Goal: Book appointment/travel/reservation

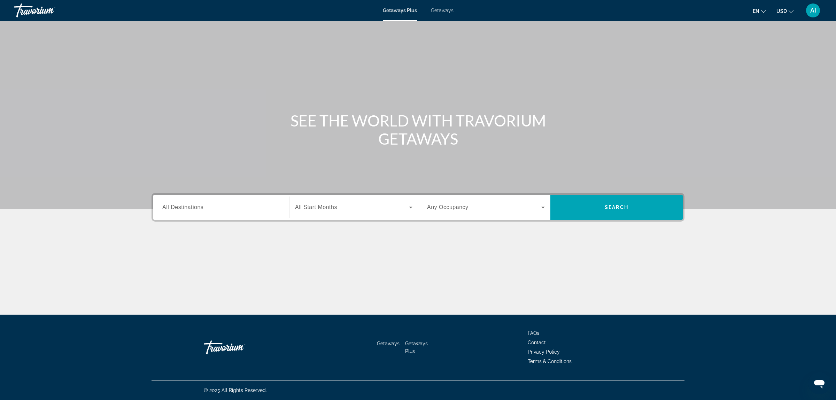
click at [441, 10] on span "Getaways" at bounding box center [442, 11] width 23 height 6
click at [218, 207] on input "Destination All Destinations" at bounding box center [221, 207] width 118 height 8
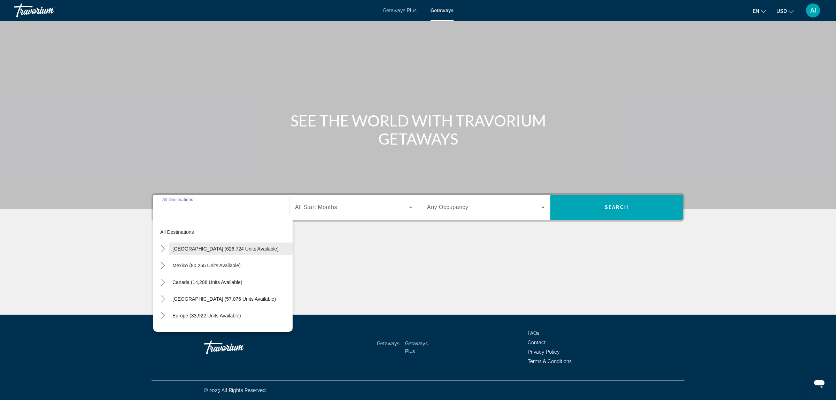
scroll to position [58, 0]
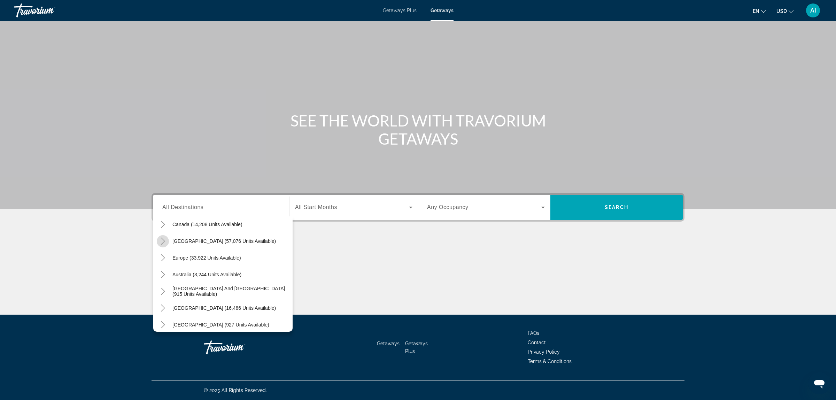
click at [163, 240] on icon "Toggle Caribbean & Atlantic Islands (57,076 units available)" at bounding box center [163, 241] width 4 height 7
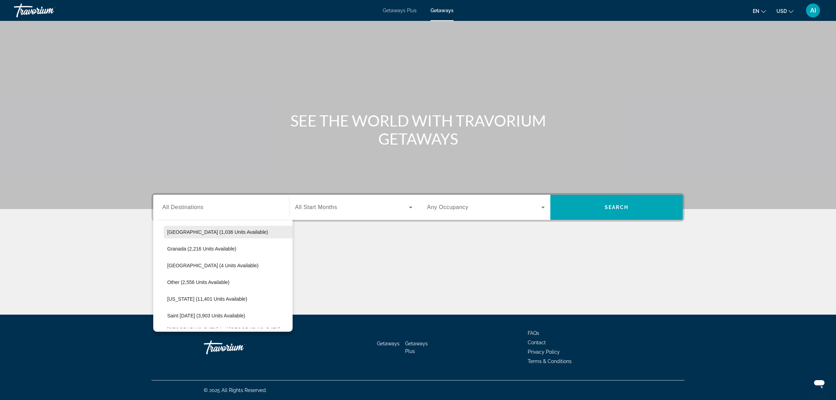
scroll to position [187, 0]
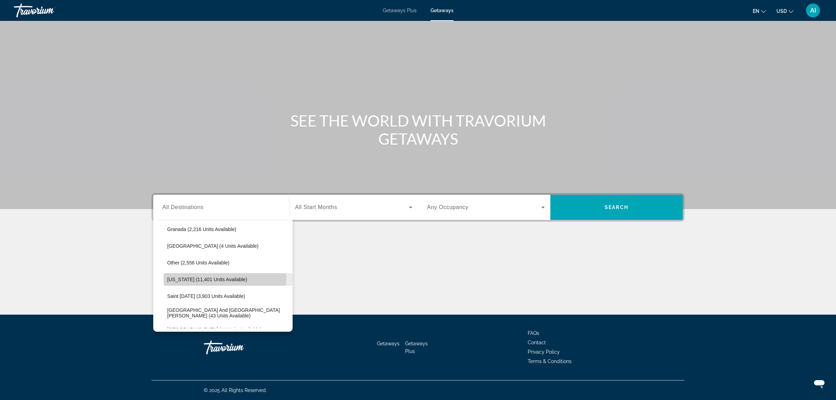
click at [185, 279] on span "[US_STATE] (11,401 units available)" at bounding box center [207, 280] width 80 height 6
type input "**********"
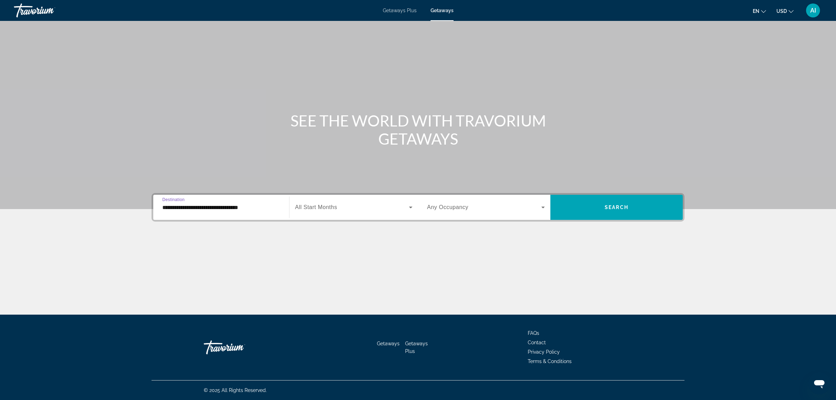
click at [344, 203] on span "Search widget" at bounding box center [352, 207] width 114 height 8
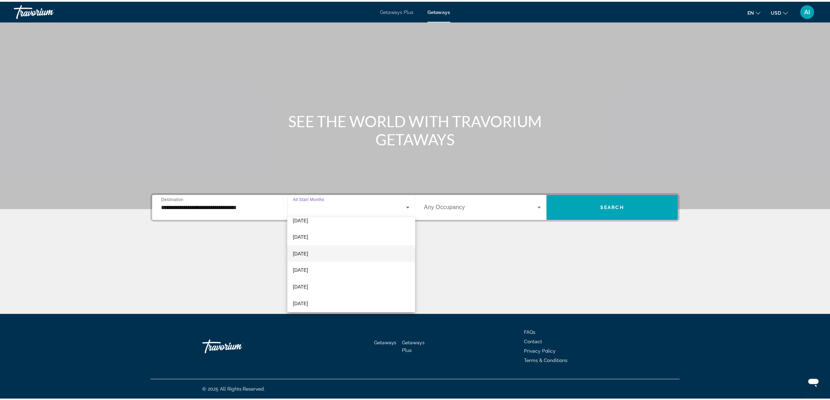
scroll to position [0, 0]
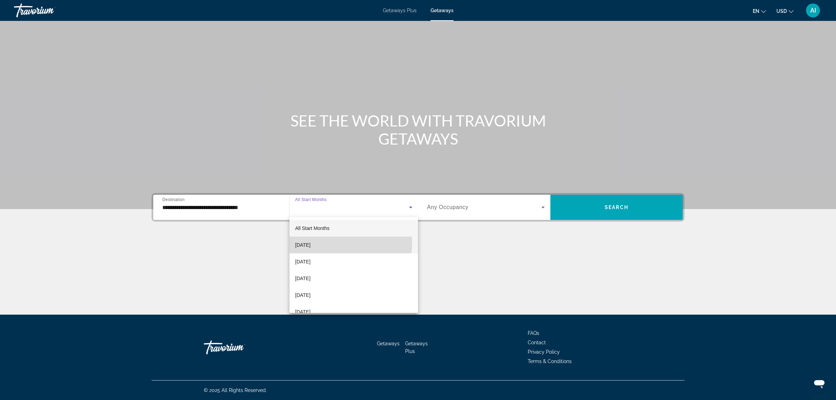
click at [310, 243] on span "[DATE]" at bounding box center [302, 245] width 15 height 8
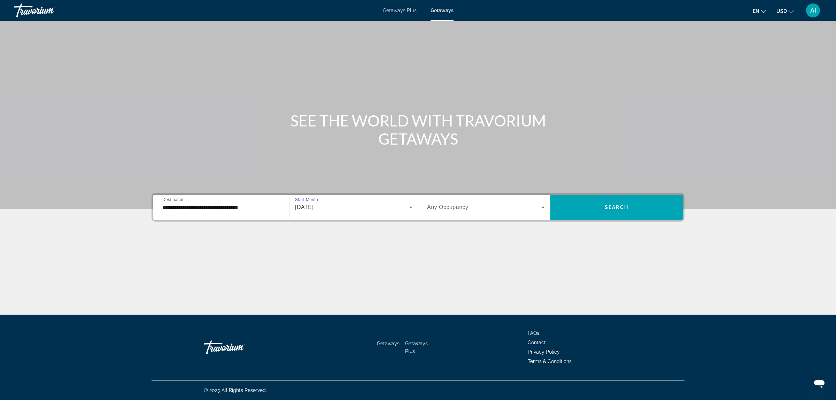
click at [472, 207] on span "Search widget" at bounding box center [484, 207] width 114 height 8
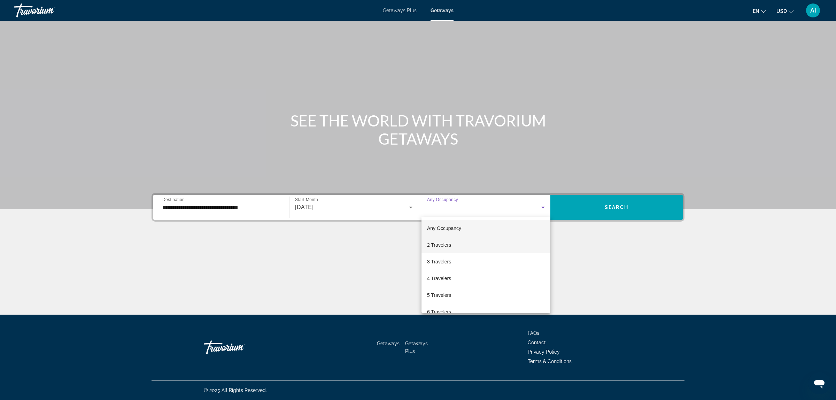
click at [437, 247] on span "2 Travelers" at bounding box center [439, 245] width 24 height 8
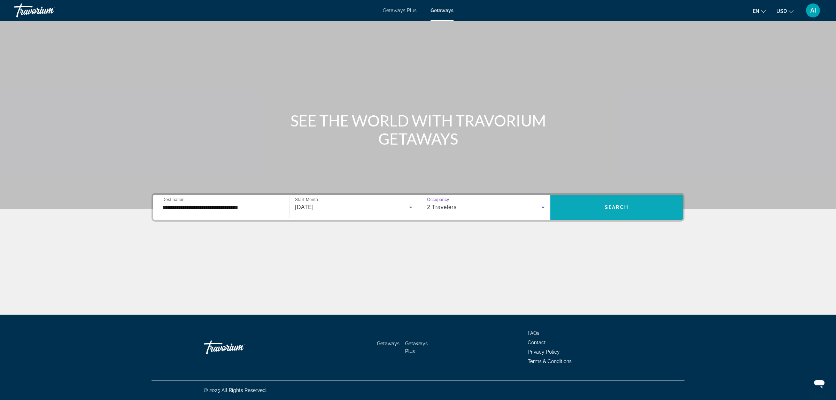
click at [621, 217] on span "Search widget" at bounding box center [616, 207] width 132 height 25
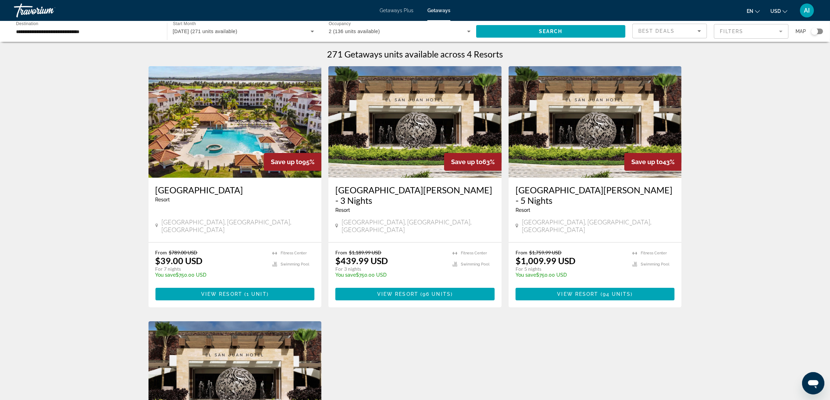
click at [244, 136] on img "Main content" at bounding box center [234, 121] width 173 height 111
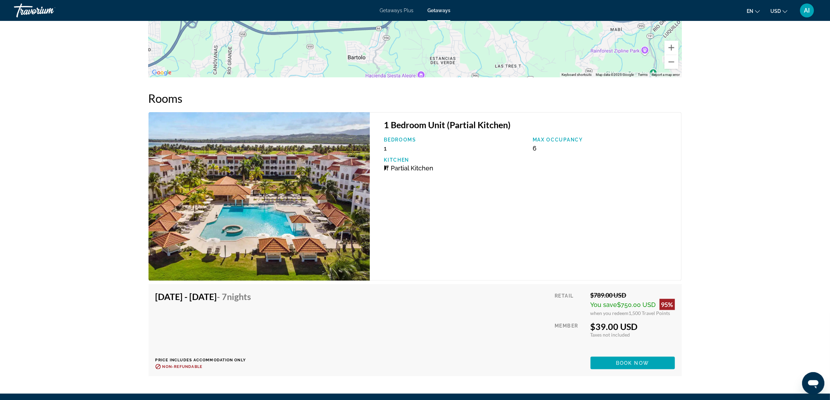
scroll to position [1034, 0]
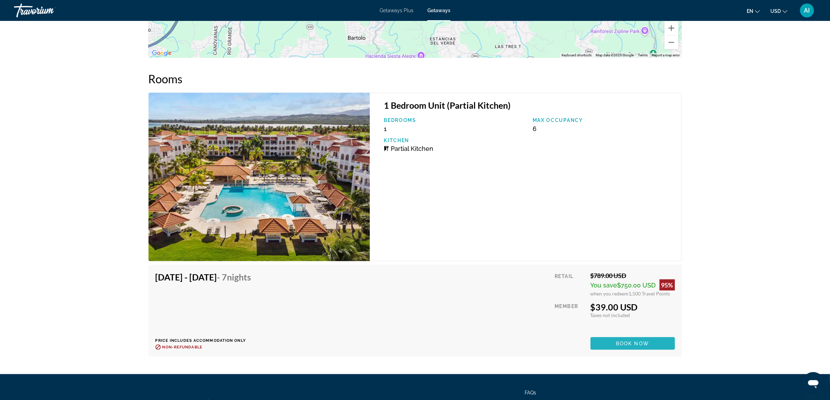
click at [617, 342] on span "Book now" at bounding box center [632, 344] width 33 height 6
